Goal: Task Accomplishment & Management: Complete application form

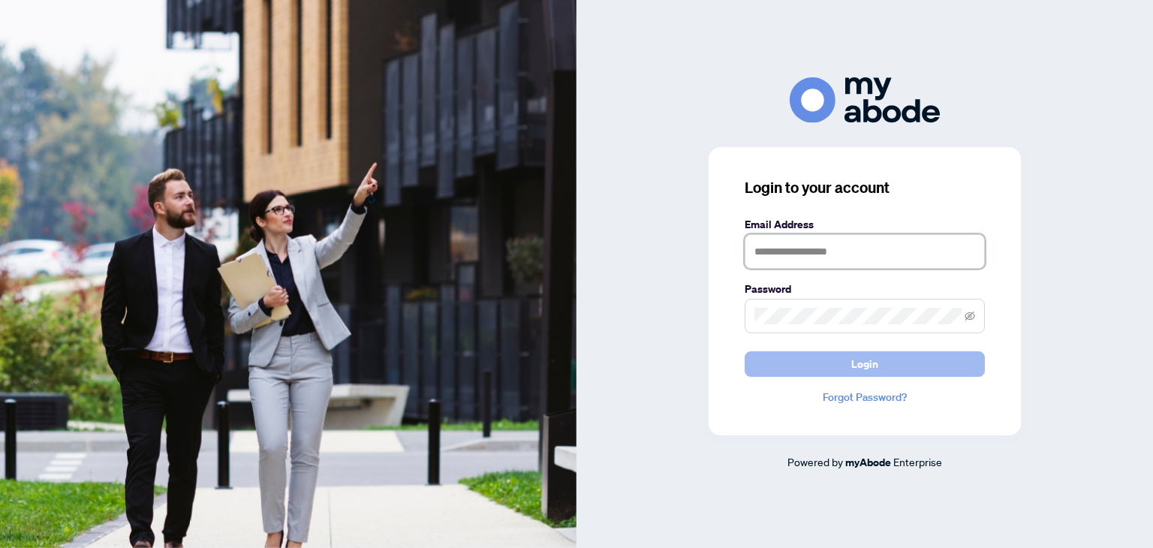
type input "**********"
click at [879, 365] on button "Login" at bounding box center [865, 364] width 240 height 26
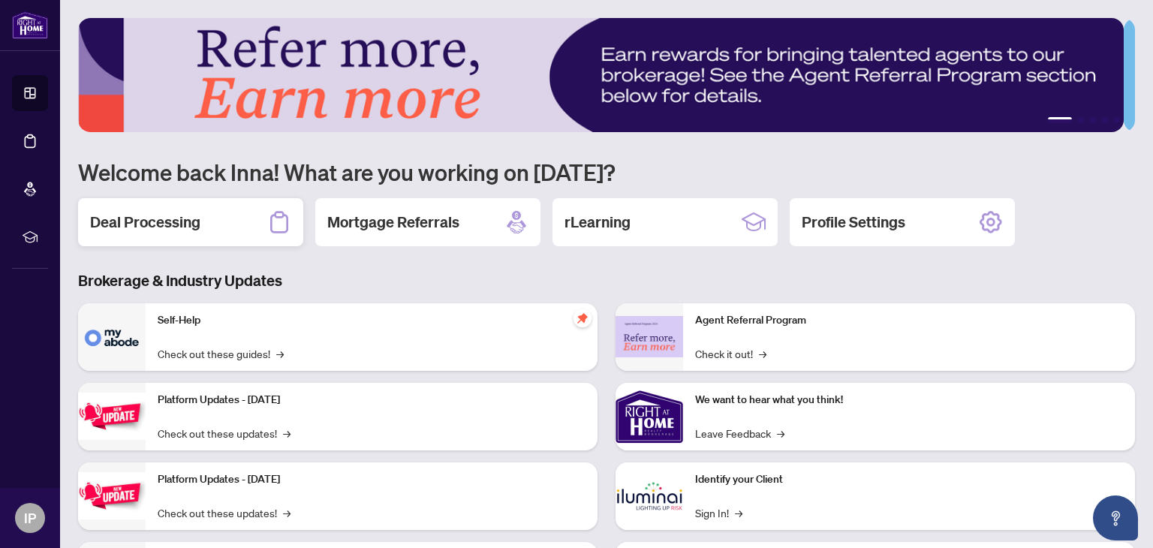
click at [158, 227] on h2 "Deal Processing" at bounding box center [145, 222] width 110 height 21
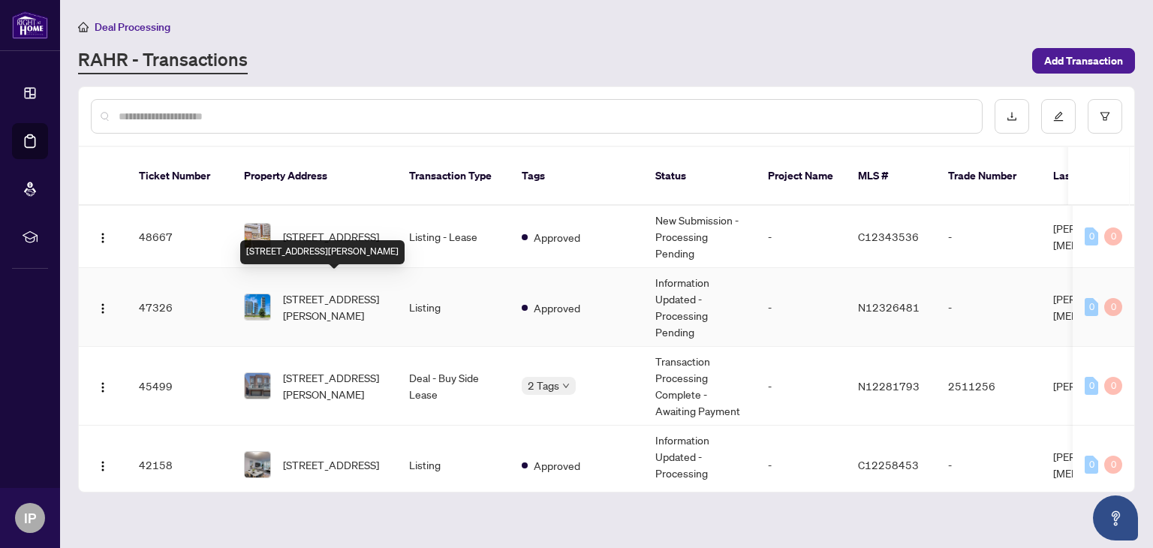
click at [341, 293] on span "[STREET_ADDRESS][PERSON_NAME]" at bounding box center [334, 306] width 102 height 33
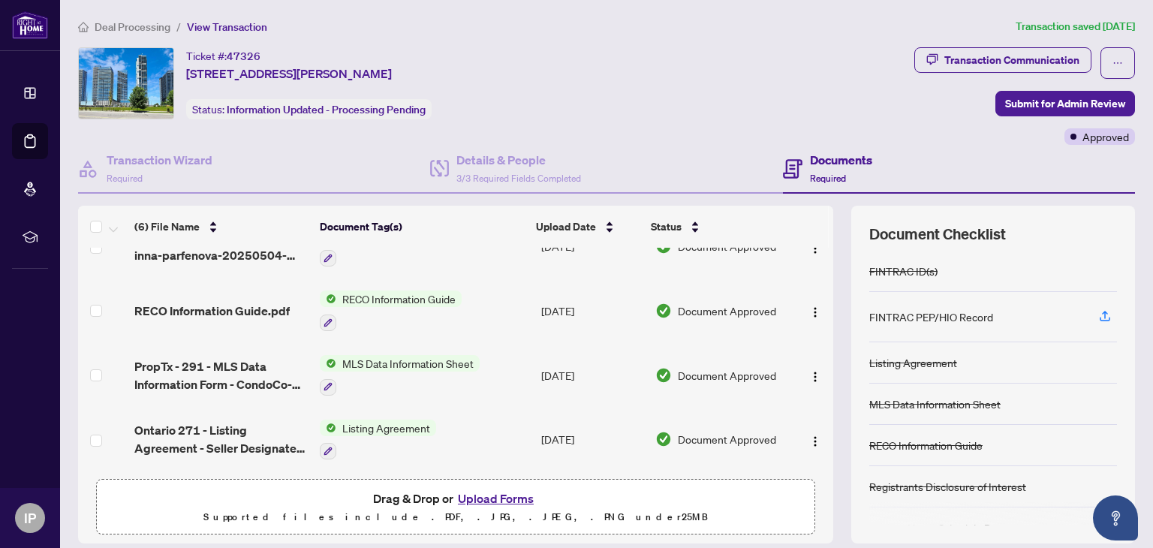
scroll to position [164, 0]
click at [470, 491] on button "Upload Forms" at bounding box center [495, 499] width 85 height 20
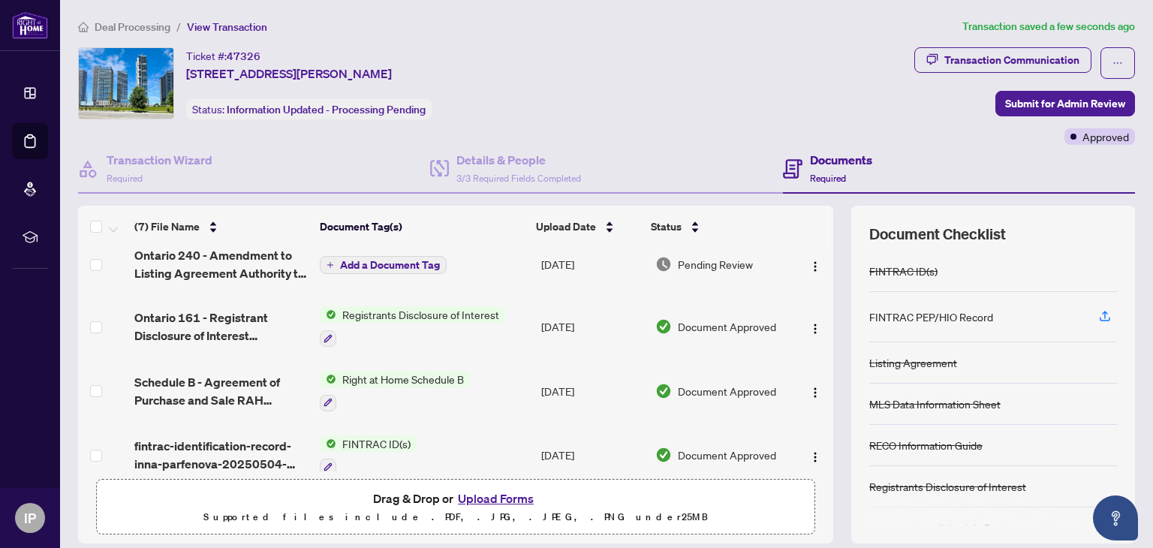
scroll to position [0, 0]
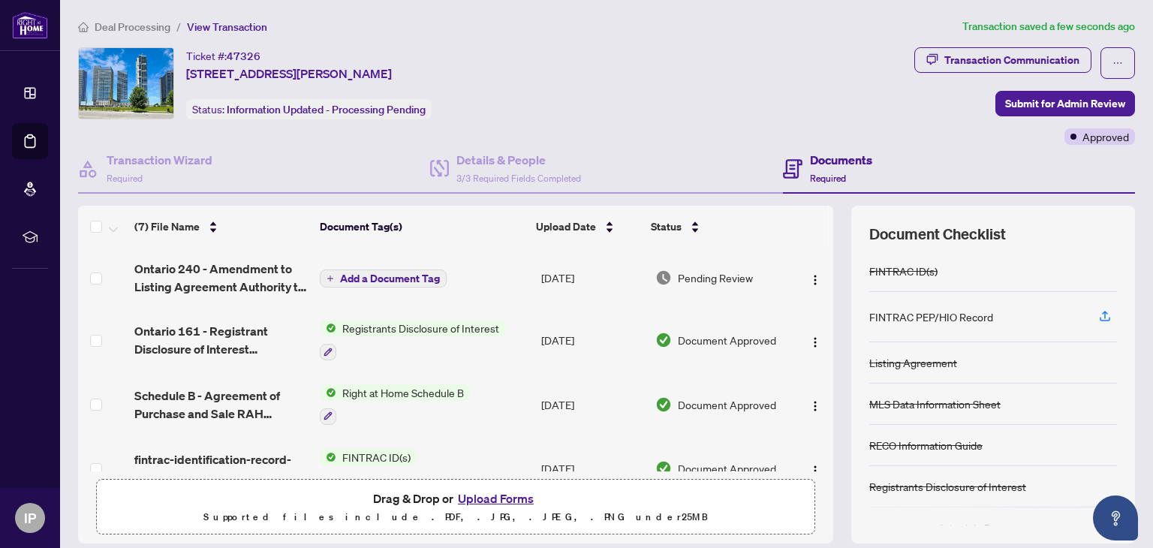
click at [383, 273] on span "Add a Document Tag" at bounding box center [390, 278] width 100 height 11
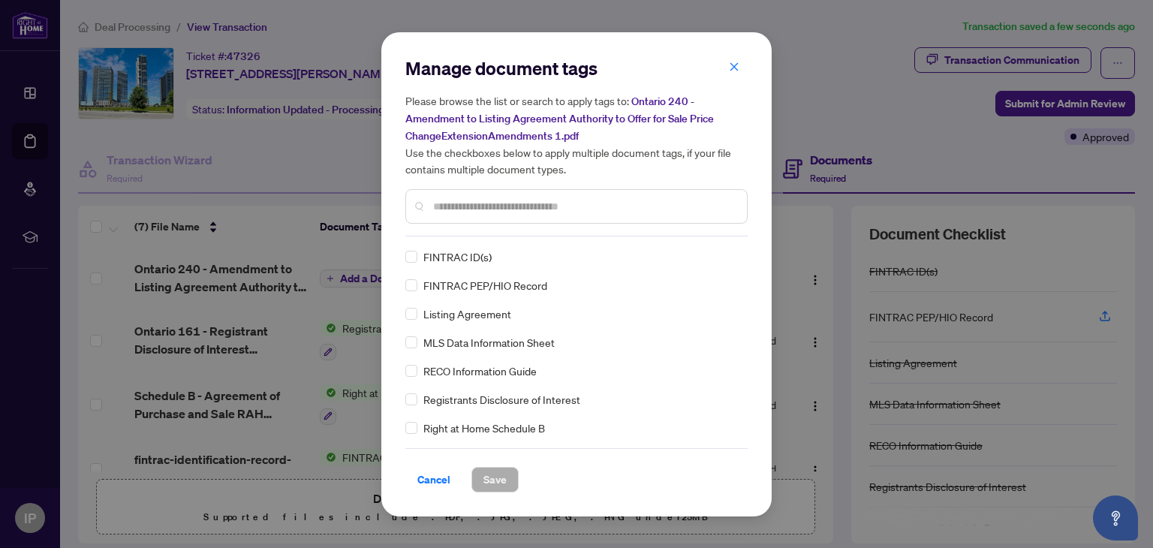
click at [442, 206] on input "text" at bounding box center [584, 206] width 302 height 17
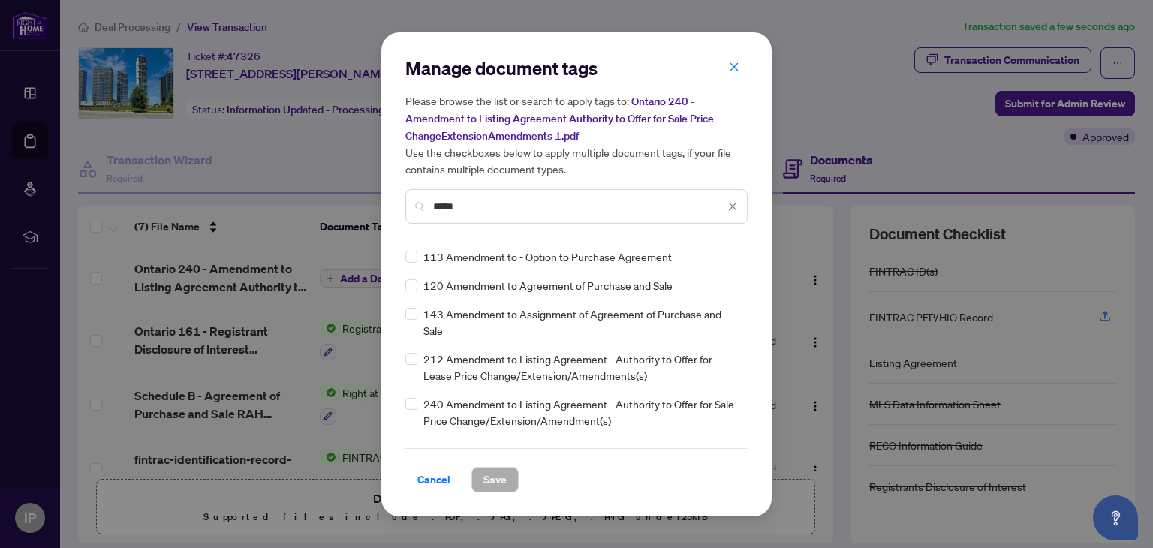
type input "*****"
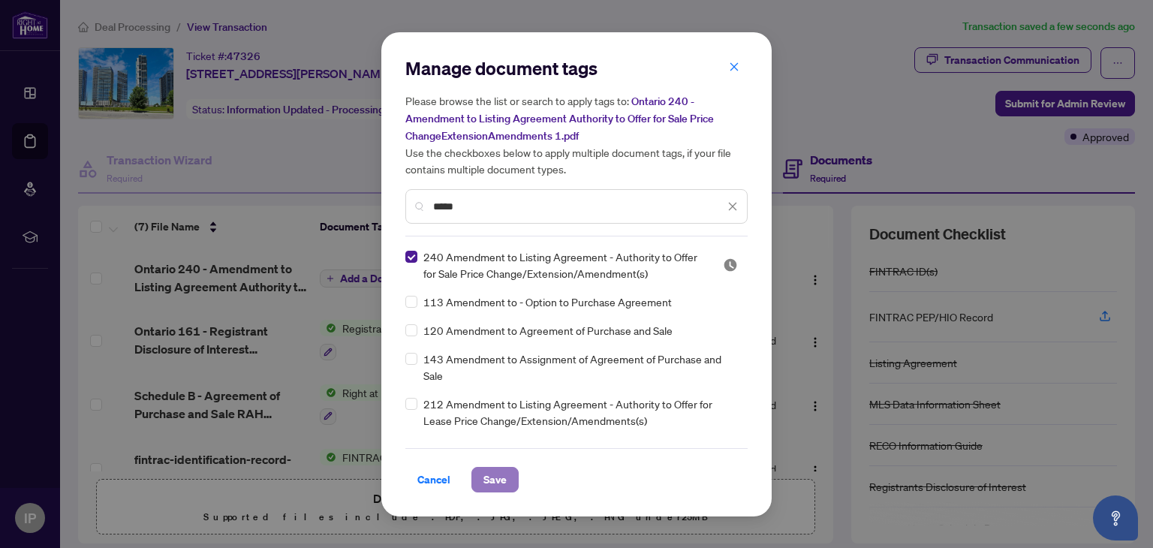
click at [497, 478] on span "Save" at bounding box center [494, 480] width 23 height 24
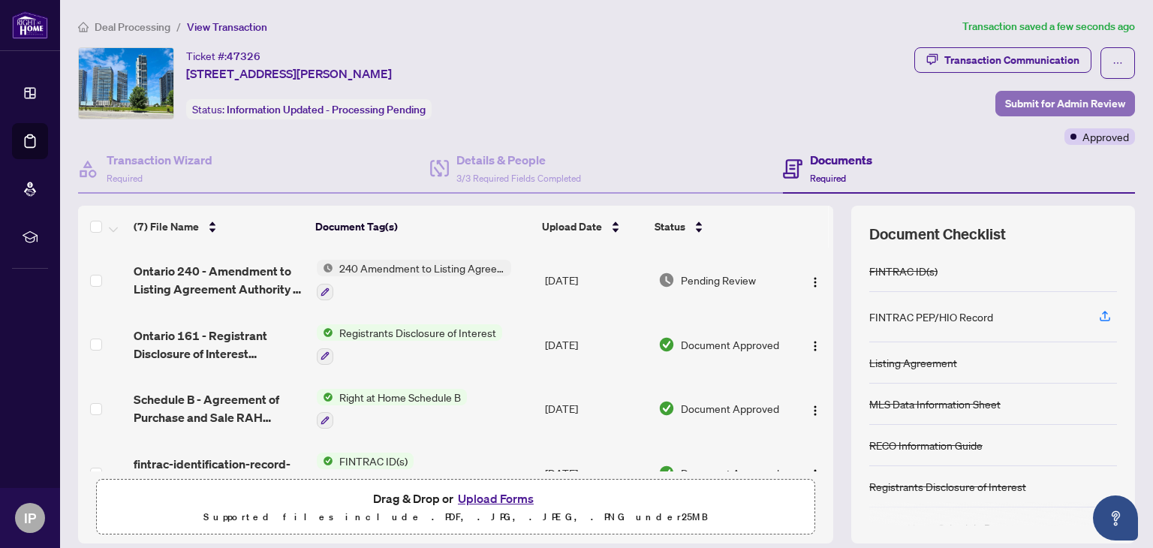
click at [1023, 104] on span "Submit for Admin Review" at bounding box center [1065, 104] width 120 height 24
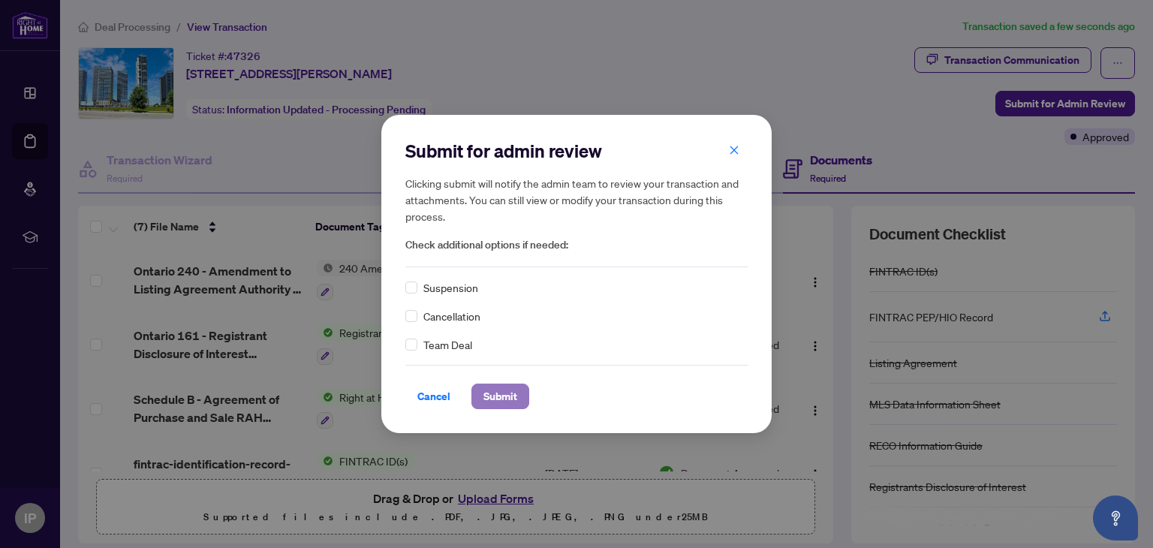
click at [501, 400] on span "Submit" at bounding box center [500, 396] width 34 height 24
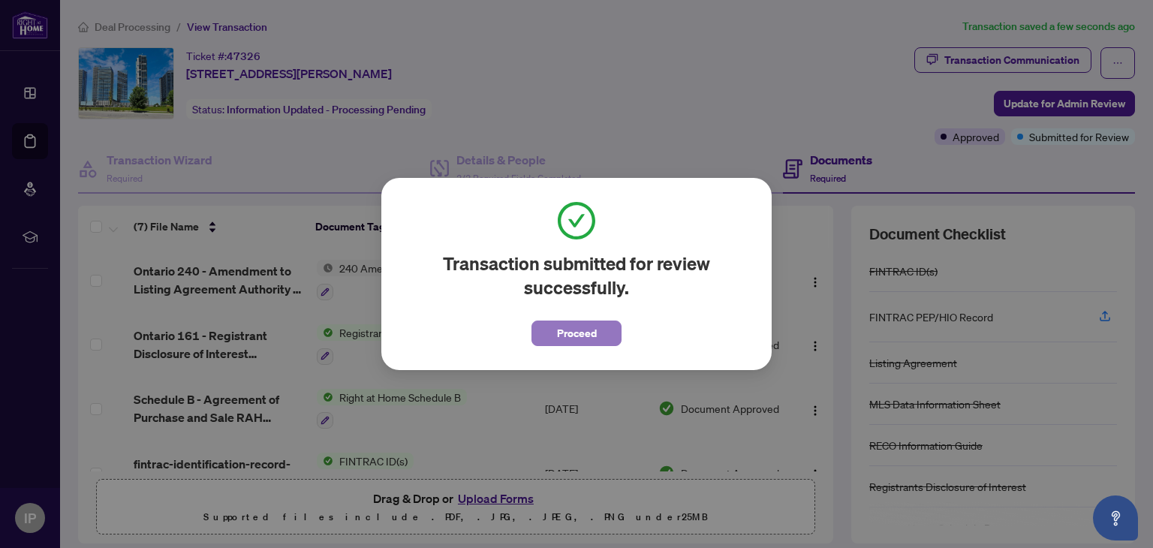
click at [588, 332] on span "Proceed" at bounding box center [577, 333] width 40 height 24
